Goal: Contribute content

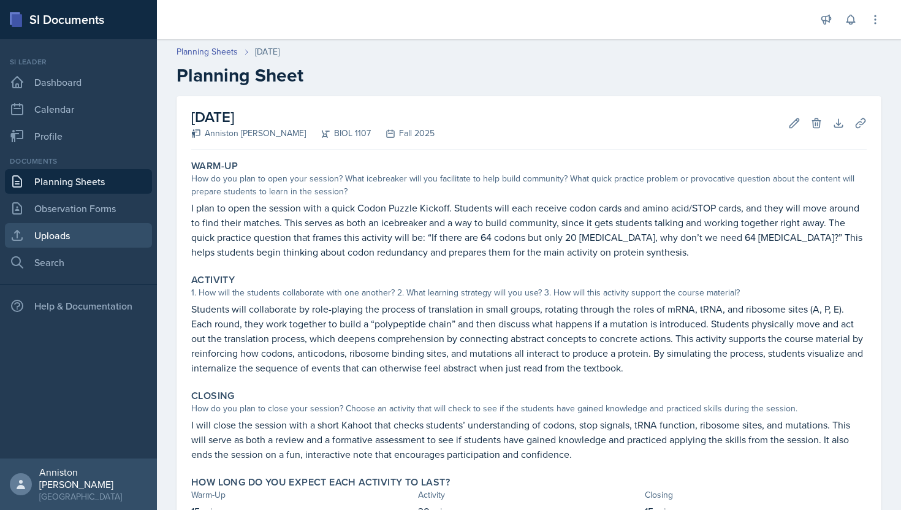
scroll to position [51, 0]
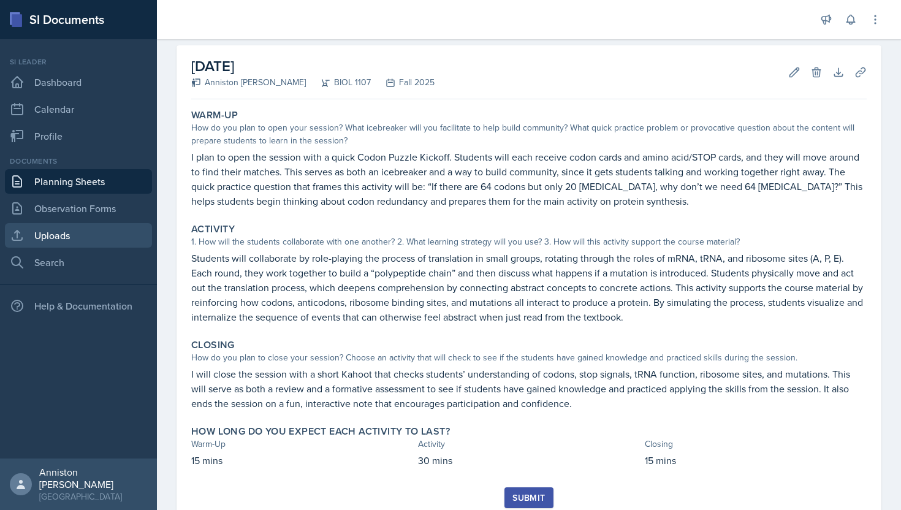
click at [72, 233] on link "Uploads" at bounding box center [78, 235] width 147 height 25
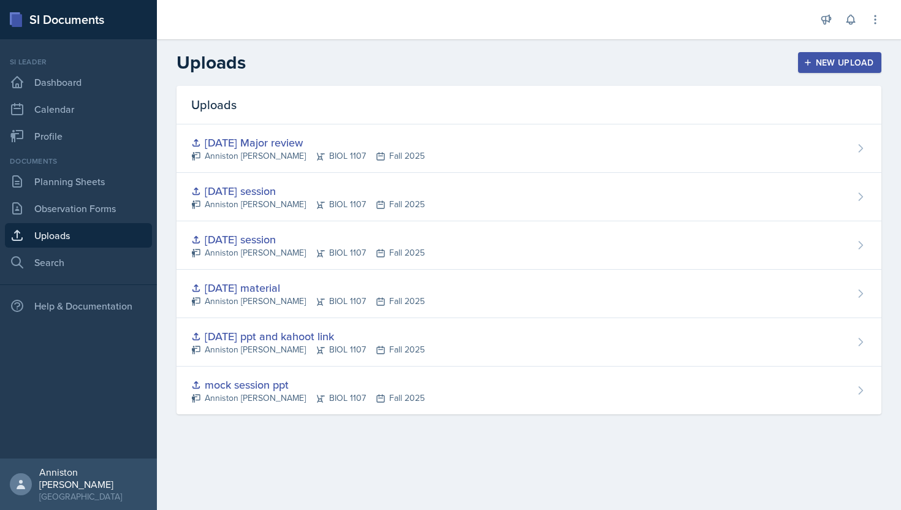
click at [832, 70] on button "New Upload" at bounding box center [840, 62] width 84 height 21
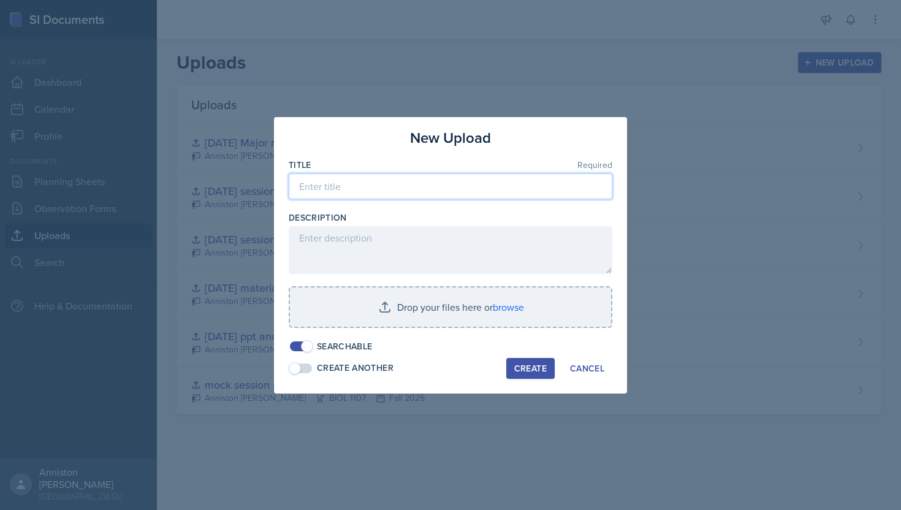
click at [471, 191] on input at bounding box center [451, 186] width 324 height 26
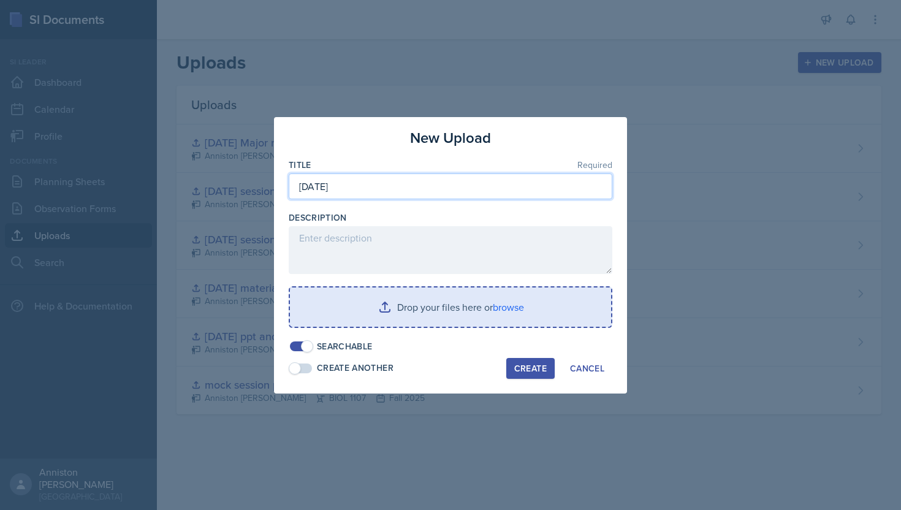
type input "[DATE]"
click at [443, 313] on input "file" at bounding box center [450, 306] width 321 height 39
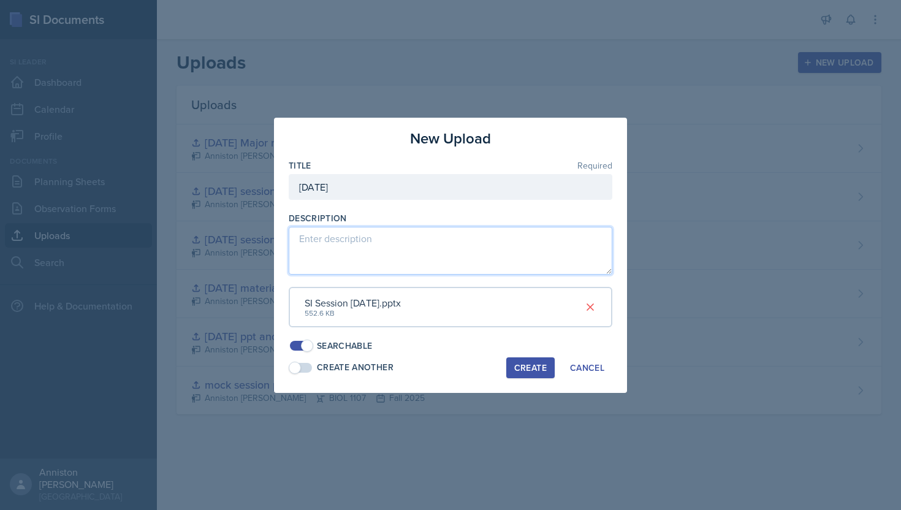
click at [376, 243] on textarea at bounding box center [451, 251] width 324 height 48
paste textarea "[URL][DOMAIN_NAME]"
type textarea "[URL][DOMAIN_NAME]"
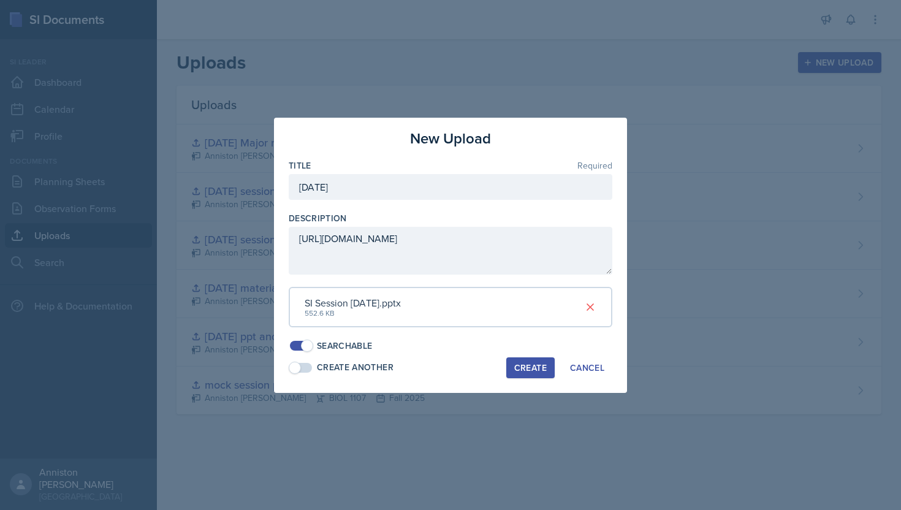
click at [542, 368] on div "Create" at bounding box center [530, 368] width 32 height 10
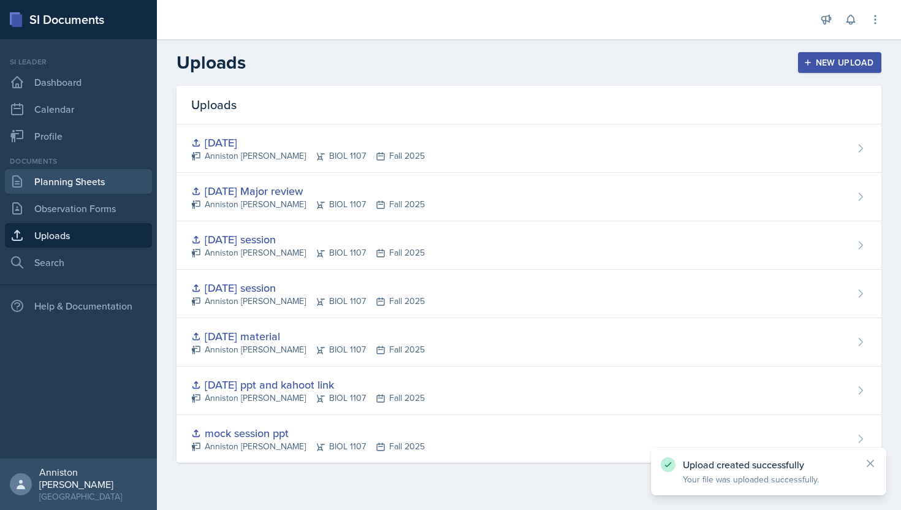
click at [117, 182] on link "Planning Sheets" at bounding box center [78, 181] width 147 height 25
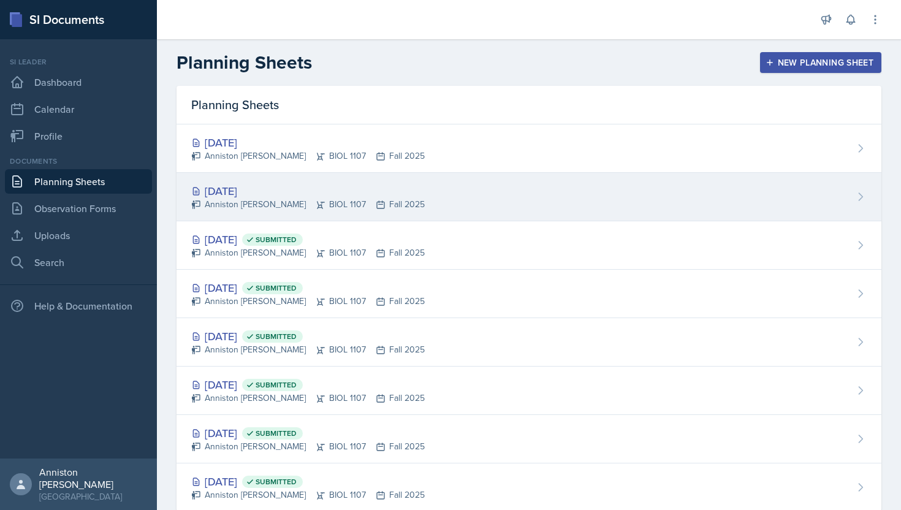
click at [423, 191] on div "[DATE] Anniston [PERSON_NAME] BIOL 1107 Fall 2025" at bounding box center [529, 197] width 705 height 48
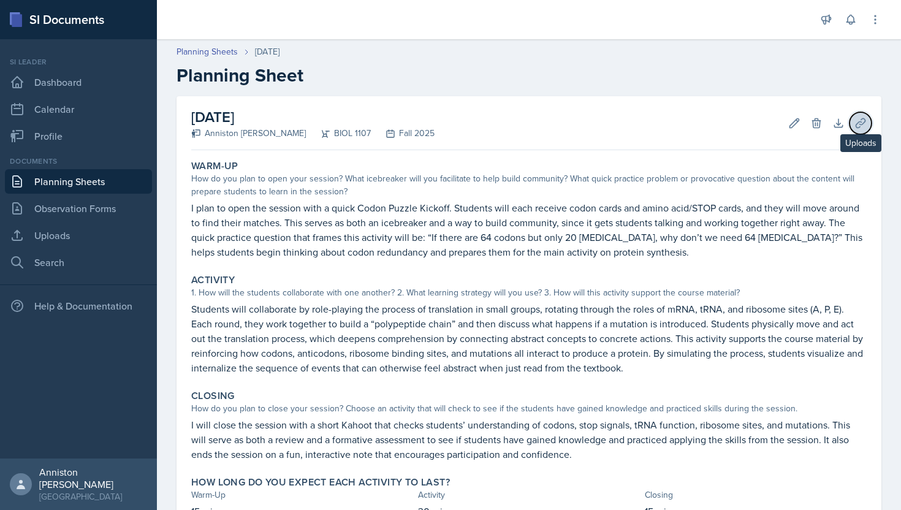
click at [864, 121] on icon at bounding box center [860, 123] width 12 height 12
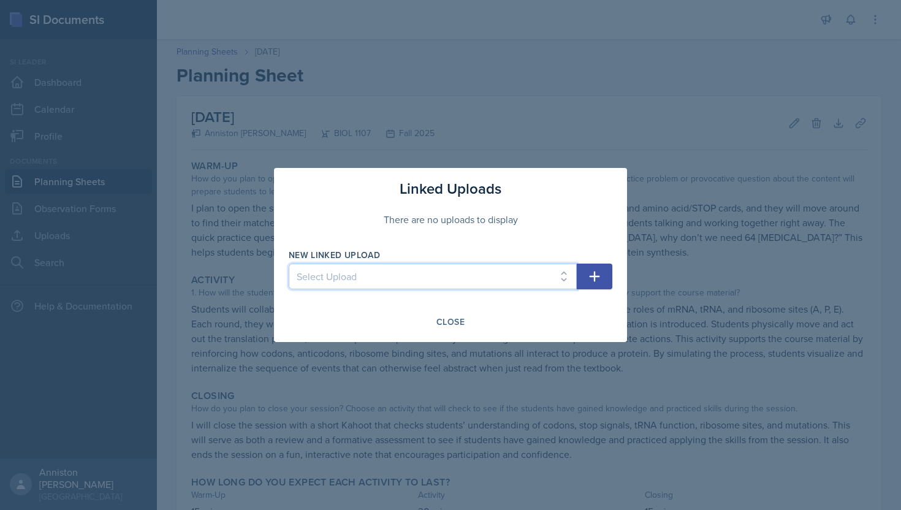
click at [527, 276] on select "Select Upload mock session ppt [DATE] ppt and kahoot link [DATE] material [DATE…" at bounding box center [433, 277] width 288 height 26
select select "c0a8727b-4bc8-44d0-b9f8-0e109ce6b2ac"
click at [289, 264] on select "Select Upload mock session ppt [DATE] ppt and kahoot link [DATE] material [DATE…" at bounding box center [433, 277] width 288 height 26
click at [592, 271] on icon "button" at bounding box center [594, 276] width 15 height 15
select select
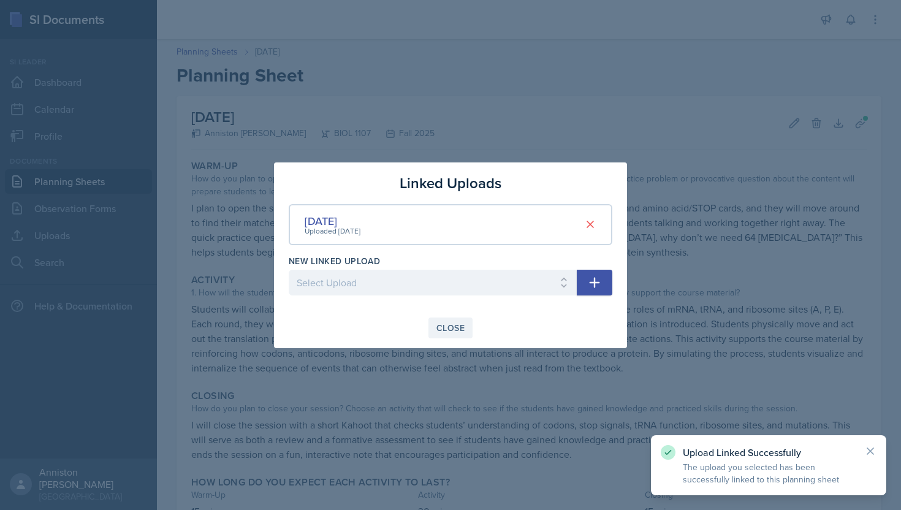
click at [450, 332] on div "Close" at bounding box center [450, 328] width 28 height 10
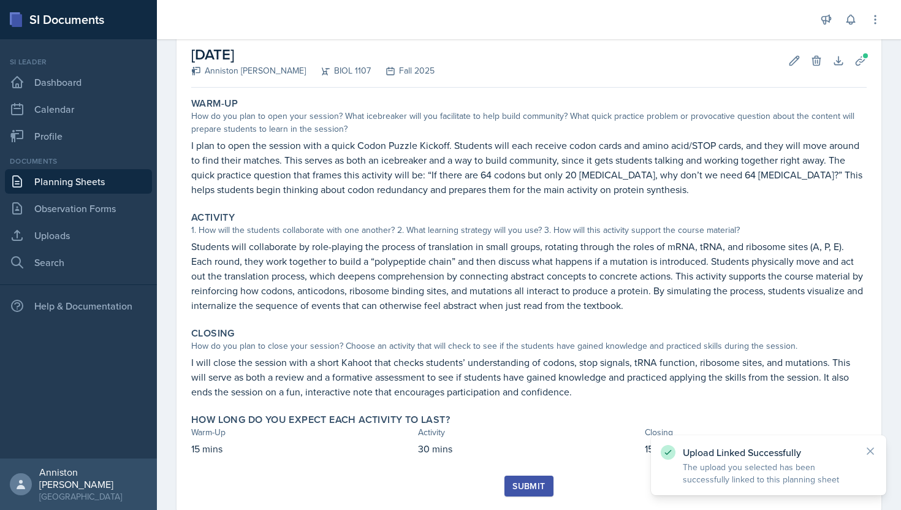
scroll to position [93, 0]
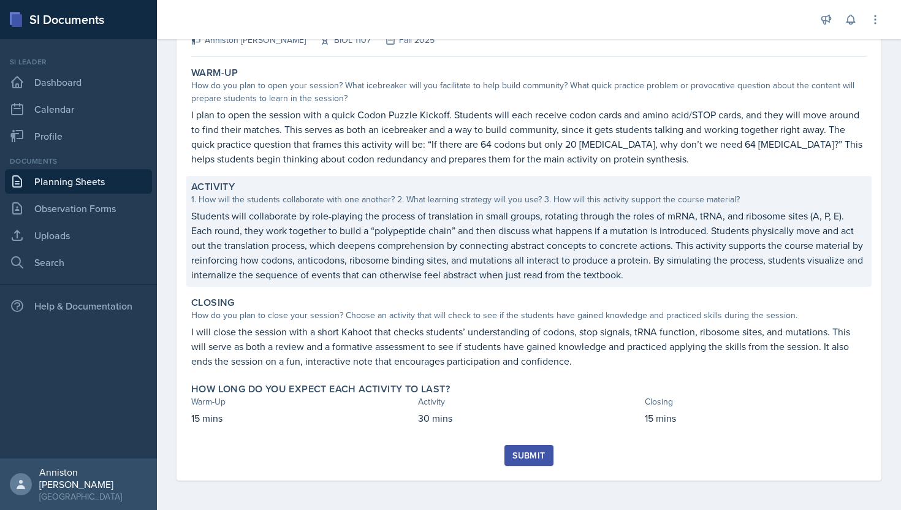
click at [213, 200] on div "1. How will the students collaborate with one another? 2. What learning strateg…" at bounding box center [528, 199] width 675 height 13
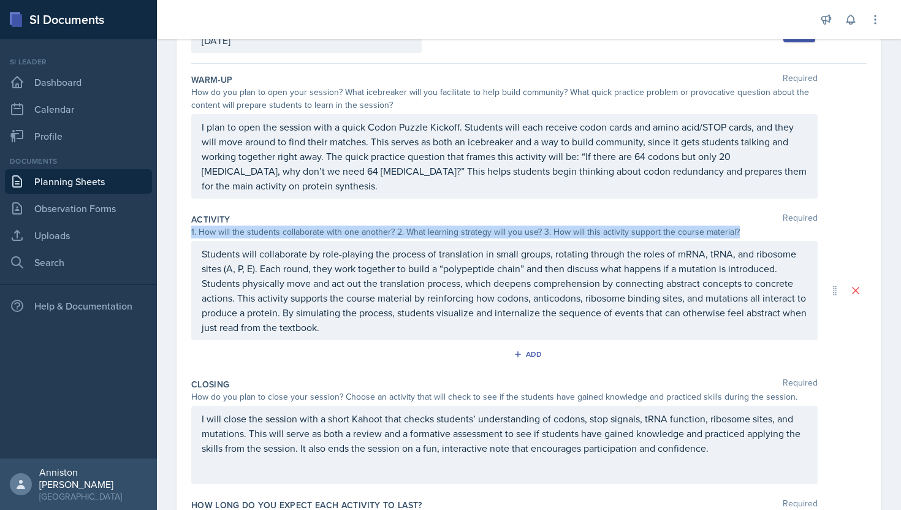
drag, startPoint x: 190, startPoint y: 232, endPoint x: 738, endPoint y: 232, distance: 547.9
click at [738, 232] on div "Date [DATE] [DATE] 31 1 2 3 4 5 6 7 8 9 10 11 12 13 14 15 16 17 18 19 20 21 22 …" at bounding box center [529, 287] width 705 height 569
copy div "1. How will the students collaborate with one another? 2. What learning strateg…"
click at [738, 232] on div "1. How will the students collaborate with one another? 2. What learning strateg…" at bounding box center [504, 232] width 626 height 13
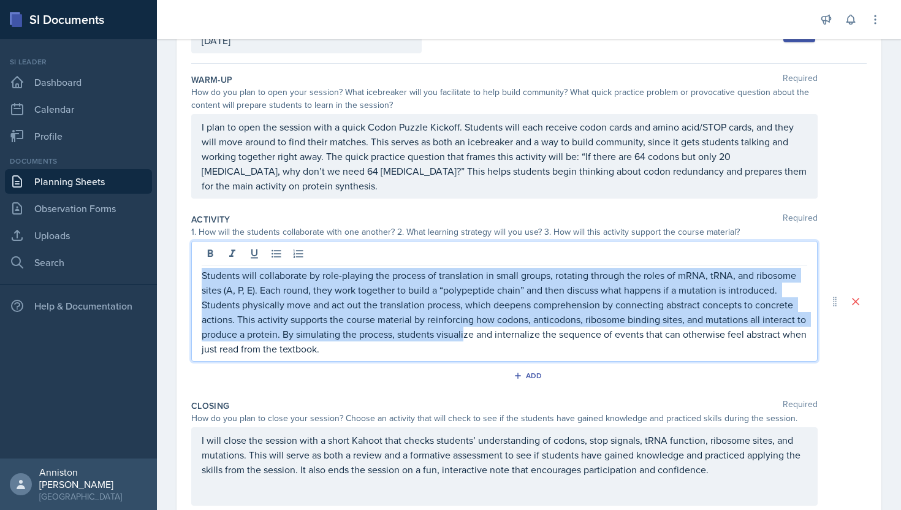
drag, startPoint x: 464, startPoint y: 332, endPoint x: 155, endPoint y: 263, distance: 316.5
click at [155, 263] on div "SI Documents Si leader Dashboard Calendar Profile Documents Planning Sheets Obs…" at bounding box center [450, 255] width 901 height 510
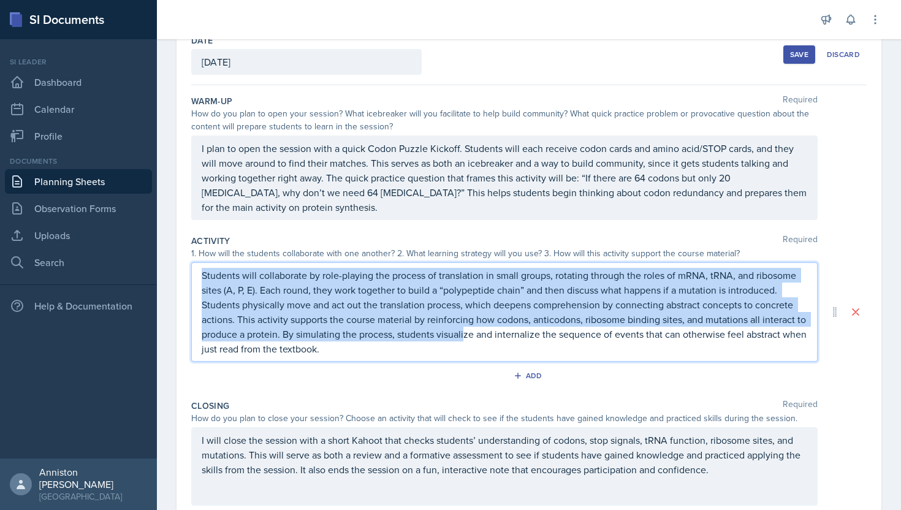
click at [360, 360] on div "Students will collaborate by role-playing the process of translation in small g…" at bounding box center [504, 311] width 626 height 99
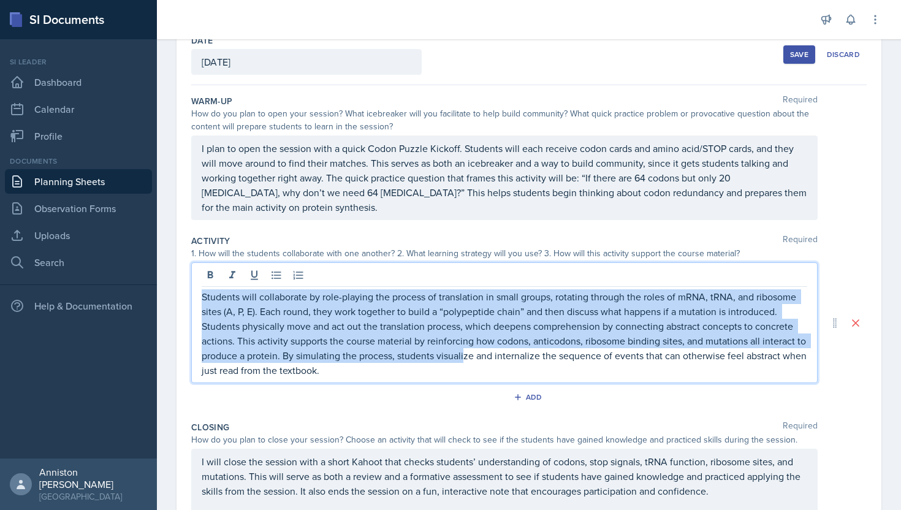
scroll to position [93, 0]
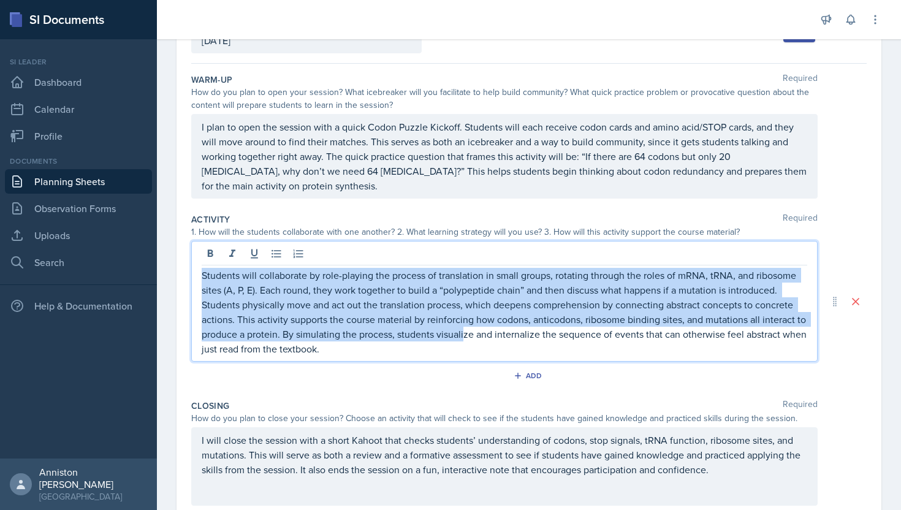
click at [351, 351] on p "Students will collaborate by role-playing the process of translation in small g…" at bounding box center [504, 312] width 605 height 88
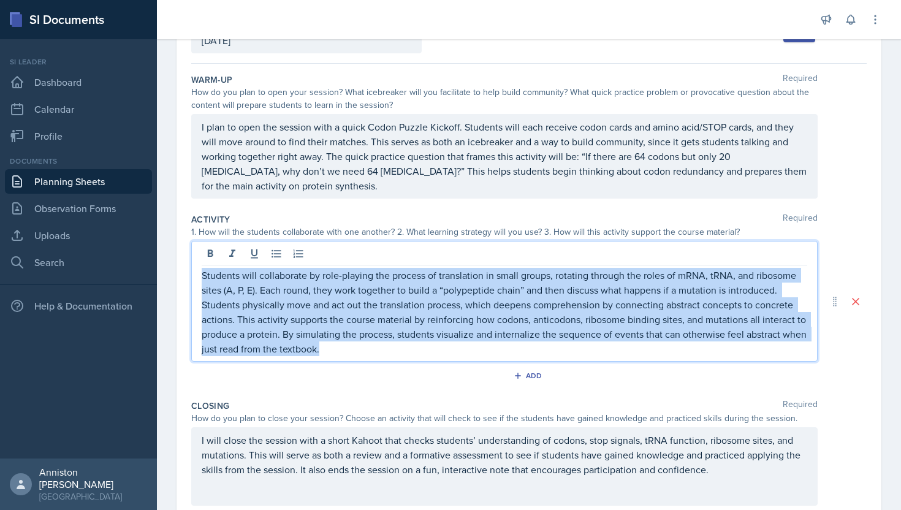
drag, startPoint x: 351, startPoint y: 351, endPoint x: 185, endPoint y: 273, distance: 183.2
click at [185, 273] on div "Date [DATE] [DATE] 31 1 2 3 4 5 6 7 8 9 10 11 12 13 14 15 16 17 18 19 20 21 22 …" at bounding box center [529, 298] width 705 height 590
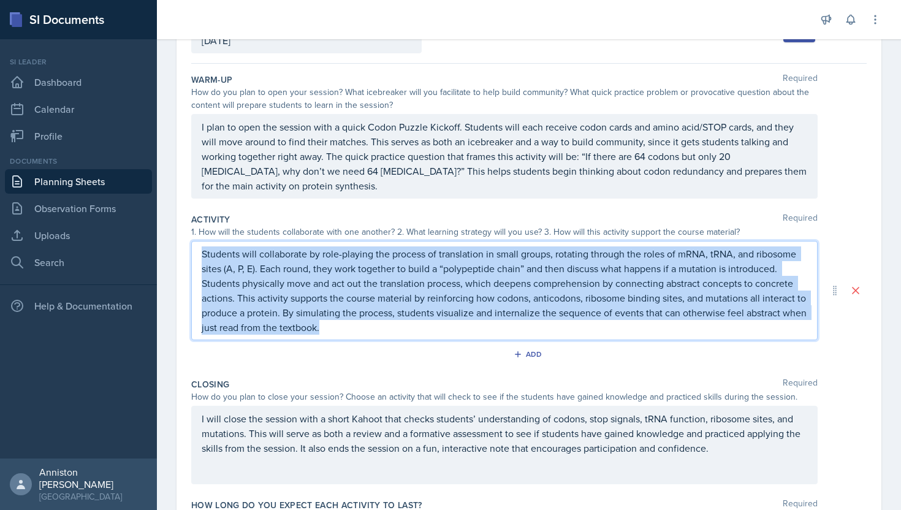
scroll to position [72, 0]
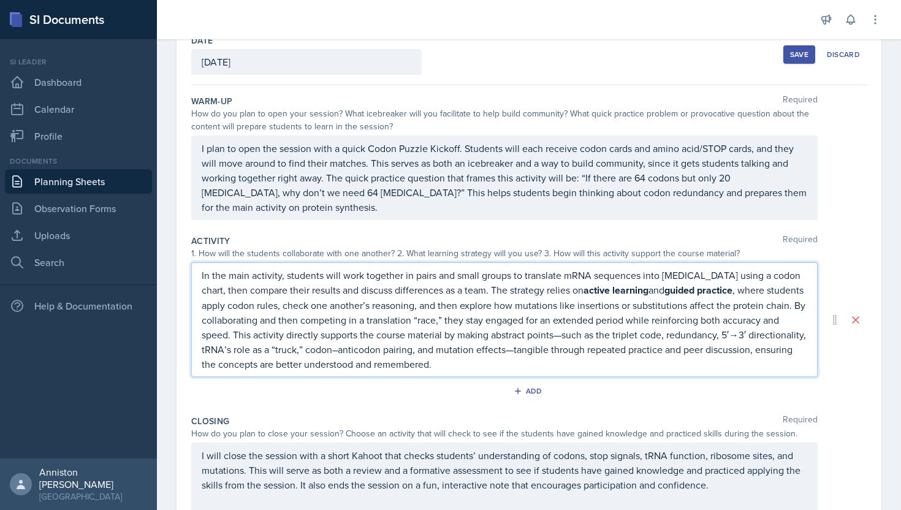
click at [601, 296] on strong "active learning" at bounding box center [615, 290] width 65 height 14
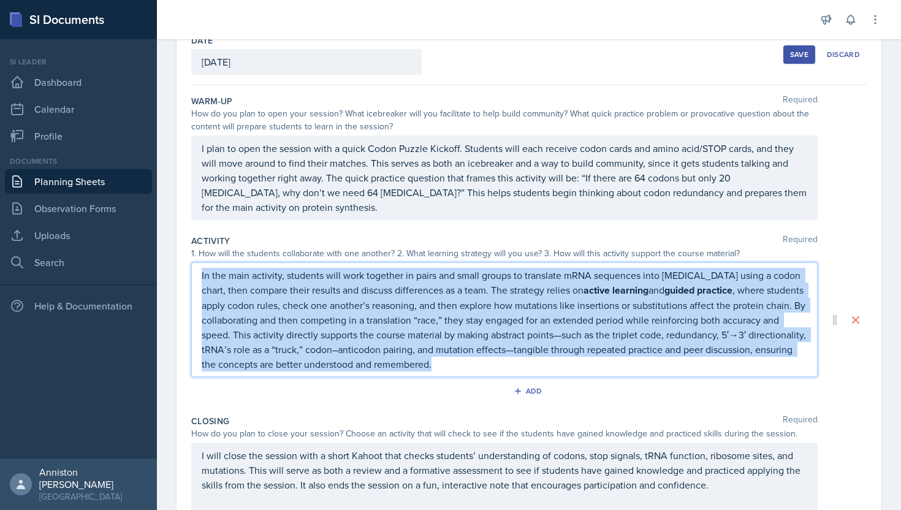
click at [614, 290] on strong "active learning" at bounding box center [615, 290] width 65 height 14
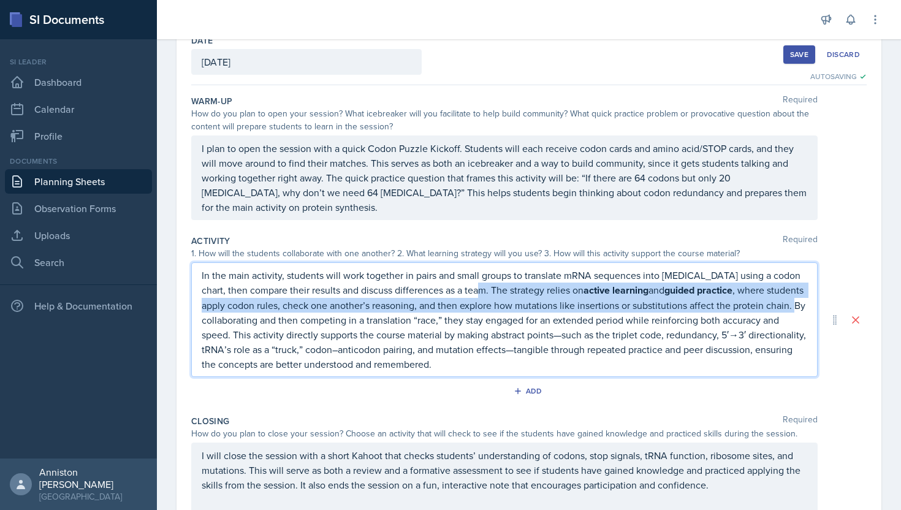
drag, startPoint x: 794, startPoint y: 308, endPoint x: 465, endPoint y: 295, distance: 329.4
click at [465, 295] on p "In the main activity, students will work together in pairs and small groups to …" at bounding box center [504, 320] width 605 height 104
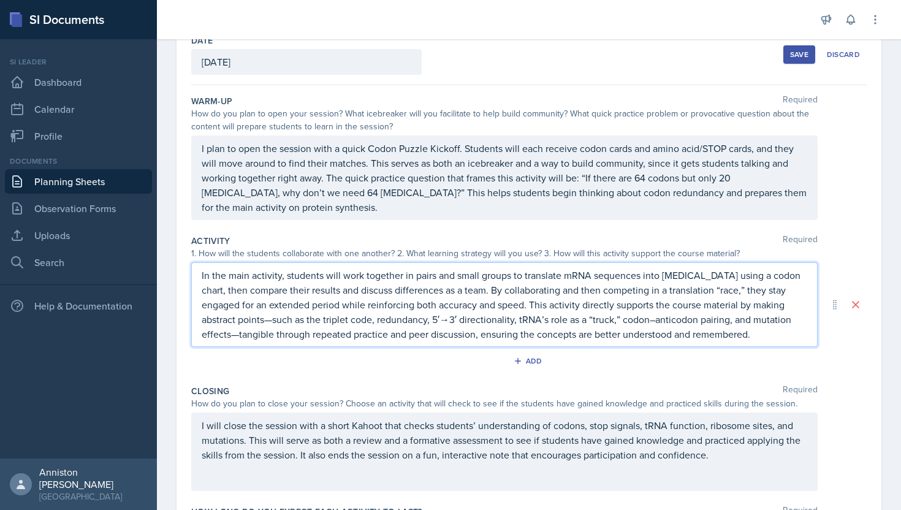
click at [237, 322] on p "In the main activity, students will work together in pairs and small groups to …" at bounding box center [504, 305] width 605 height 74
click at [619, 321] on p "In the main activity, students will work together in pairs and small groups to …" at bounding box center [504, 305] width 605 height 74
click at [788, 322] on p "In the main activity, students will work together in pairs and small groups to …" at bounding box center [504, 305] width 605 height 74
click at [750, 360] on div "Add" at bounding box center [528, 363] width 675 height 23
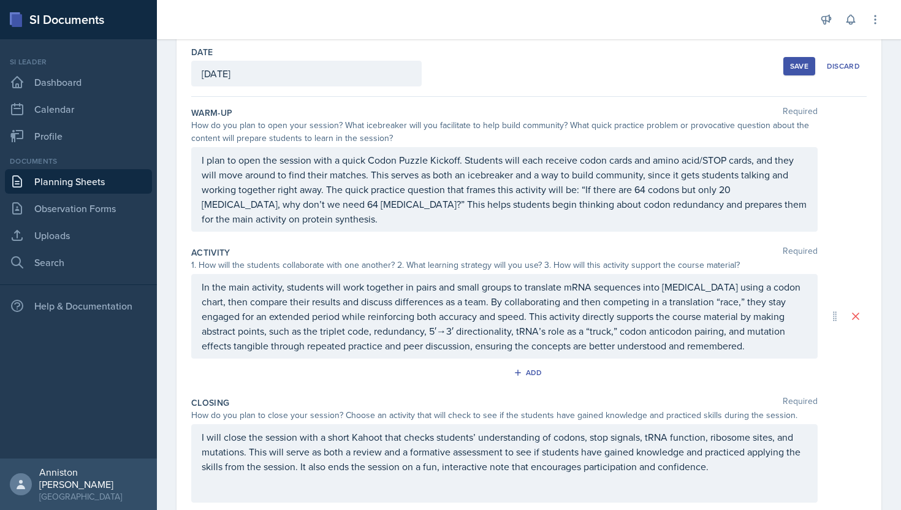
scroll to position [58, 0]
click at [791, 69] on div "Save" at bounding box center [799, 68] width 18 height 10
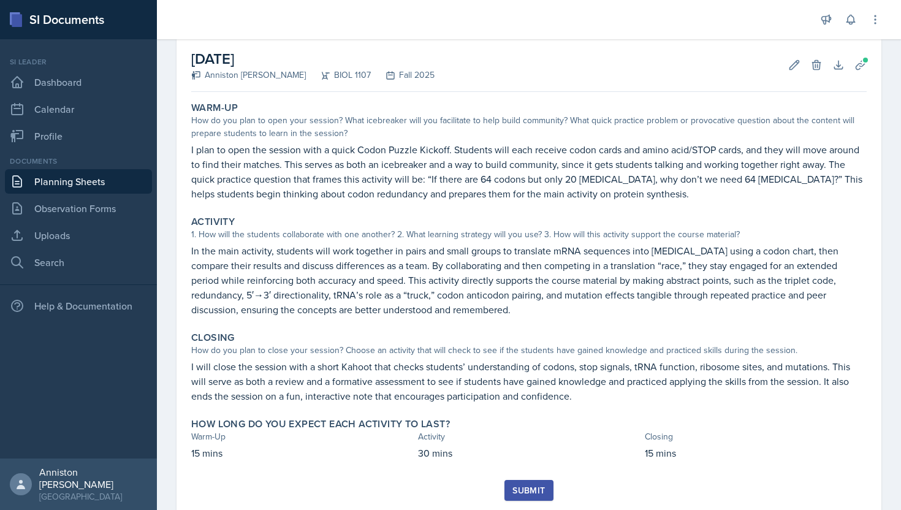
click at [870, 465] on icon at bounding box center [870, 463] width 12 height 12
click at [517, 492] on div "Submit" at bounding box center [528, 490] width 32 height 10
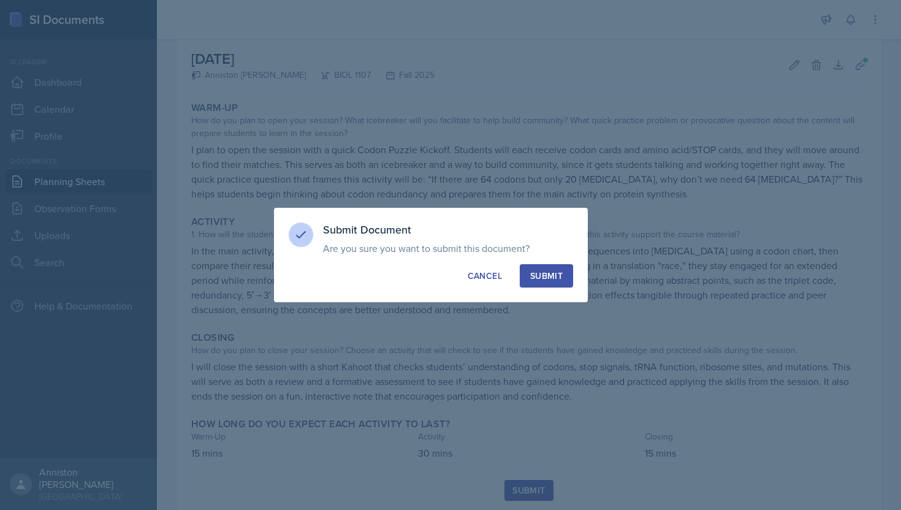
click at [558, 277] on div "Submit" at bounding box center [546, 276] width 32 height 12
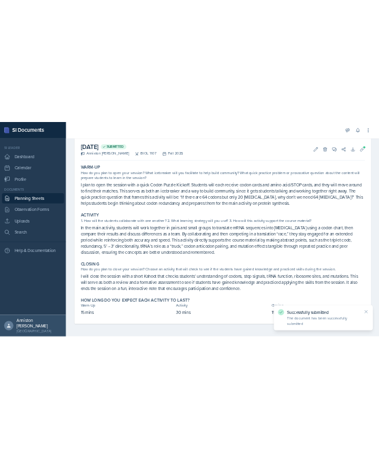
scroll to position [0, 0]
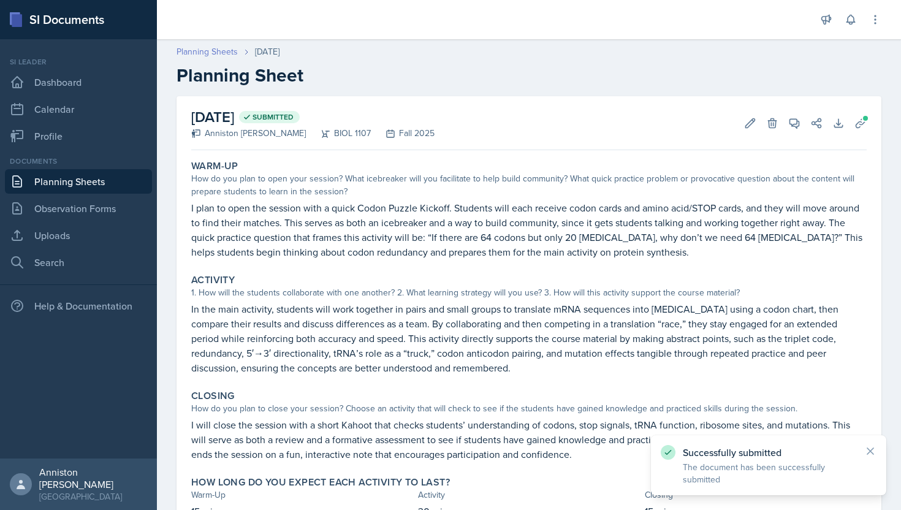
click at [224, 49] on link "Planning Sheets" at bounding box center [207, 51] width 61 height 13
